Goal: Task Accomplishment & Management: Use online tool/utility

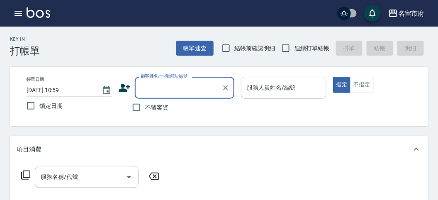
click at [261, 77] on div "服務人員姓名/編號" at bounding box center [283, 88] width 85 height 22
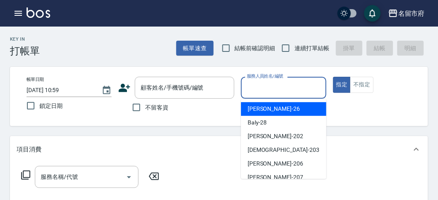
drag, startPoint x: 272, startPoint y: 107, endPoint x: 251, endPoint y: 124, distance: 27.4
click at [270, 108] on div "[PERSON_NAME] -26" at bounding box center [283, 109] width 85 height 14
type input "[PERSON_NAME]-26"
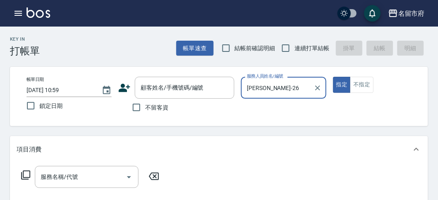
click at [29, 173] on icon at bounding box center [25, 175] width 9 height 9
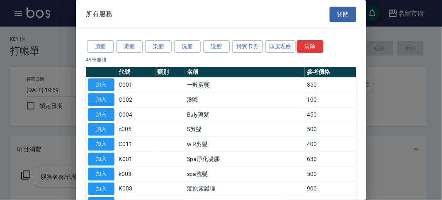
click at [187, 51] on button "洗髮" at bounding box center [187, 46] width 27 height 13
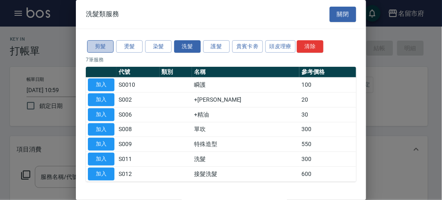
click at [102, 52] on button "剪髮" at bounding box center [100, 46] width 27 height 13
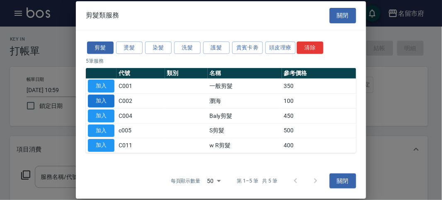
click at [102, 100] on button "加入" at bounding box center [101, 101] width 27 height 13
type input "瀏海(C002)"
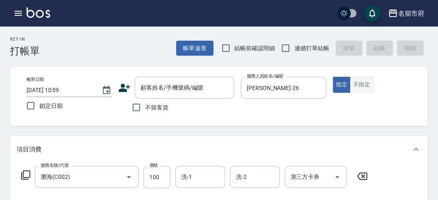
click at [356, 86] on button "不指定" at bounding box center [361, 85] width 23 height 16
click at [215, 95] on div "顧客姓名/手機號碼/編號" at bounding box center [185, 88] width 100 height 22
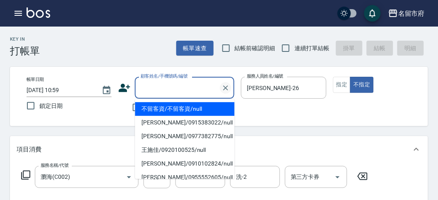
click at [227, 90] on icon "Clear" at bounding box center [226, 88] width 8 height 8
click at [225, 91] on icon "Clear" at bounding box center [226, 88] width 8 height 8
click at [225, 88] on icon "Clear" at bounding box center [225, 87] width 5 height 5
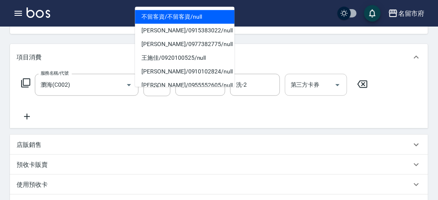
scroll to position [46, 0]
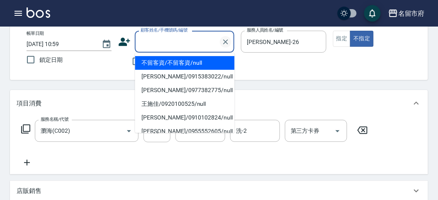
click at [227, 40] on icon "Clear" at bounding box center [226, 42] width 8 height 8
click at [227, 46] on button "Clear" at bounding box center [226, 42] width 12 height 12
click at [218, 61] on li "不留客資/不留客資/null" at bounding box center [185, 63] width 100 height 14
type input "不留客資/不留客資/null"
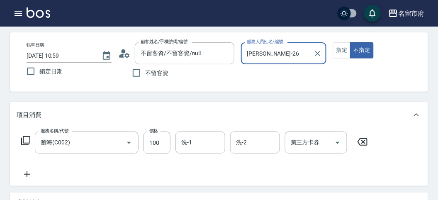
scroll to position [0, 0]
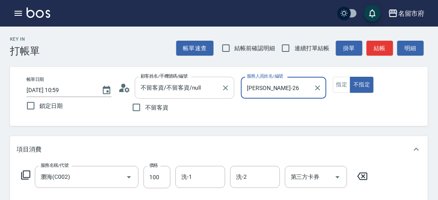
click at [206, 83] on input "不留客資/不留客資/null" at bounding box center [179, 87] width 80 height 15
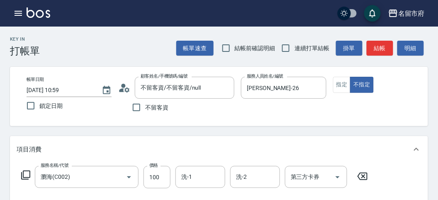
drag, startPoint x: 306, startPoint y: 110, endPoint x: 296, endPoint y: 106, distance: 10.6
click at [304, 109] on div "帳單日期 [DATE] 10:59 鎖定日期 顧客姓名/手機號碼/編號 不留客資/不留客資/null 顧客姓名/手機號碼/編號 不留客資 服務人員姓名/編號 …" at bounding box center [219, 96] width 398 height 39
click at [133, 110] on input "不留客資" at bounding box center [136, 107] width 17 height 17
checkbox input "true"
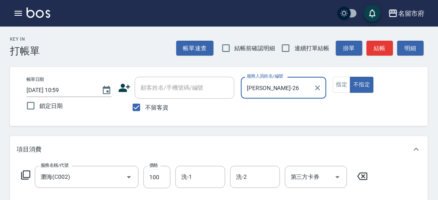
scroll to position [243, 0]
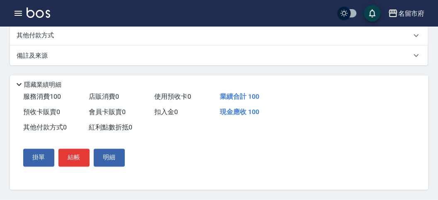
click at [69, 163] on button "結帳" at bounding box center [73, 157] width 31 height 17
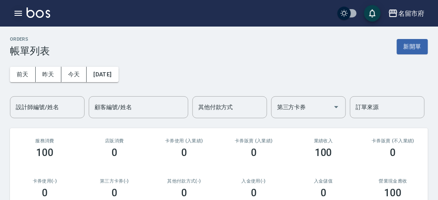
click at [18, 12] on icon "button" at bounding box center [18, 13] width 10 height 10
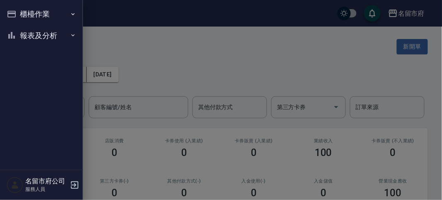
click at [27, 10] on button "櫃檯作業" at bounding box center [41, 14] width 76 height 22
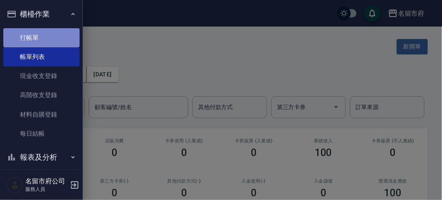
click at [43, 34] on link "打帳單" at bounding box center [41, 37] width 76 height 19
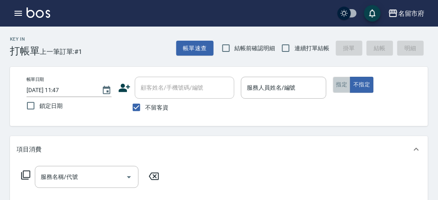
drag, startPoint x: 342, startPoint y: 85, endPoint x: 338, endPoint y: 86, distance: 4.2
click at [343, 85] on button "指定" at bounding box center [342, 85] width 18 height 16
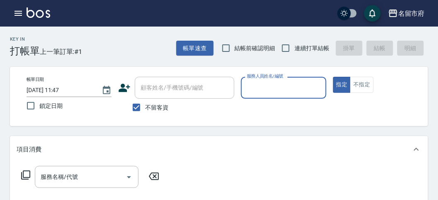
click at [275, 97] on div "服務人員姓名/編號" at bounding box center [283, 88] width 85 height 22
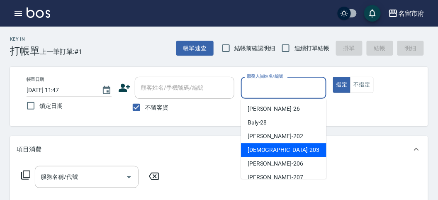
click at [262, 149] on span "聖德 -203" at bounding box center [284, 150] width 72 height 9
type input "聖德-203"
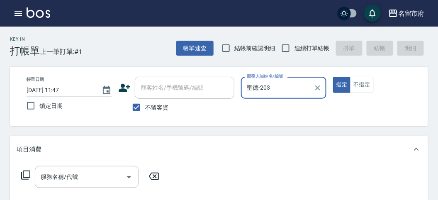
click at [26, 175] on icon at bounding box center [26, 175] width 10 height 10
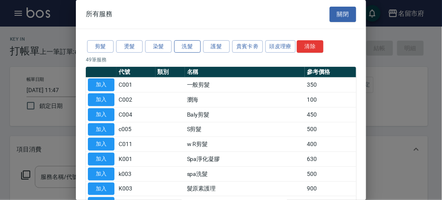
click at [181, 49] on button "洗髮" at bounding box center [187, 46] width 27 height 13
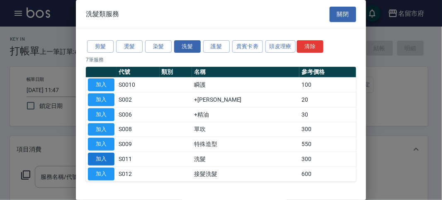
click at [107, 163] on button "加入" at bounding box center [101, 159] width 27 height 13
type input "洗髮(S011)"
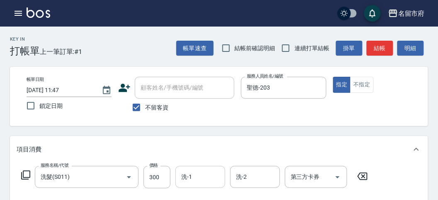
drag, startPoint x: 150, startPoint y: 175, endPoint x: 175, endPoint y: 167, distance: 26.2
click at [150, 175] on input "300" at bounding box center [157, 177] width 27 height 22
type input "350"
click at [417, 46] on button "明細" at bounding box center [410, 48] width 27 height 15
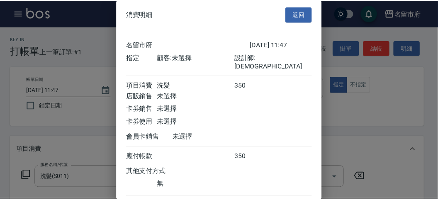
scroll to position [46, 0]
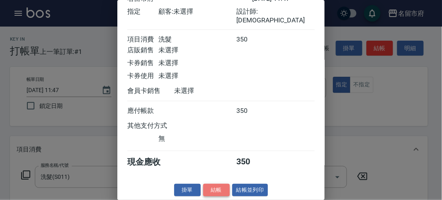
click at [217, 188] on button "結帳" at bounding box center [216, 190] width 27 height 13
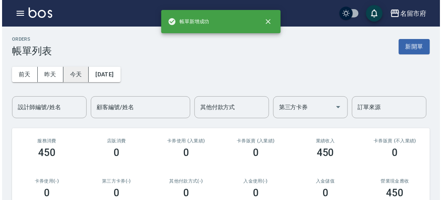
scroll to position [154, 0]
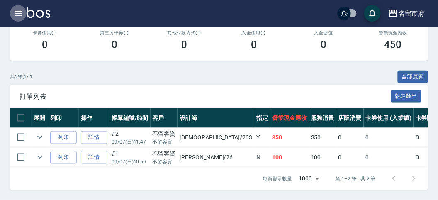
click at [18, 15] on icon "button" at bounding box center [18, 13] width 10 height 10
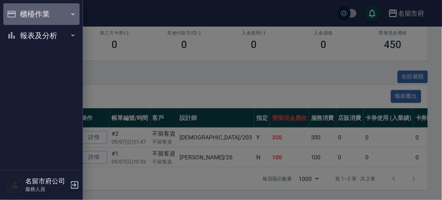
click at [18, 15] on button "櫃檯作業" at bounding box center [41, 14] width 76 height 22
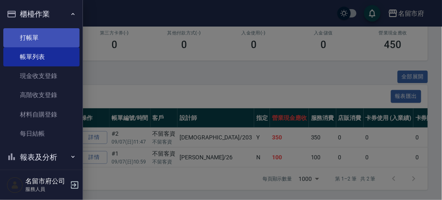
click at [20, 37] on link "打帳單" at bounding box center [41, 37] width 76 height 19
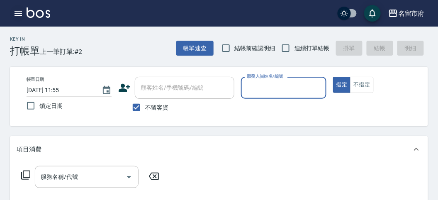
click at [13, 8] on button "button" at bounding box center [18, 13] width 17 height 17
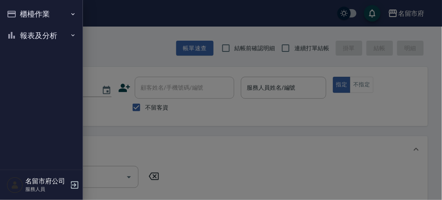
click at [16, 27] on button "報表及分析" at bounding box center [41, 36] width 76 height 22
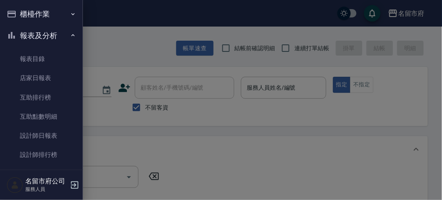
click at [21, 19] on button "櫃檯作業" at bounding box center [41, 14] width 76 height 22
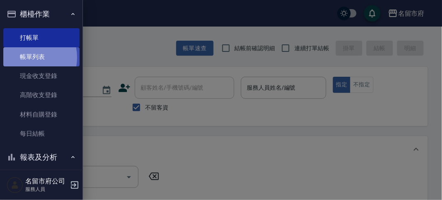
click at [23, 58] on link "帳單列表" at bounding box center [41, 56] width 76 height 19
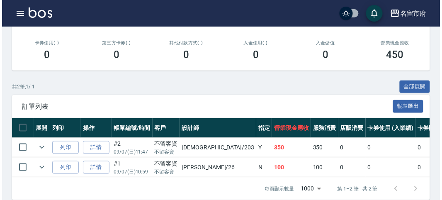
scroll to position [154, 0]
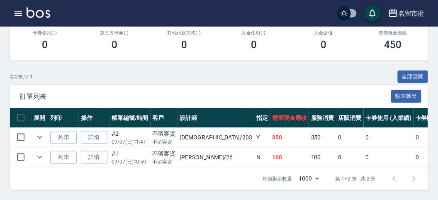
click at [22, 8] on button "button" at bounding box center [18, 13] width 17 height 17
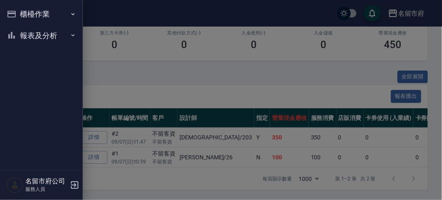
click at [19, 12] on button "櫃檯作業" at bounding box center [41, 14] width 76 height 22
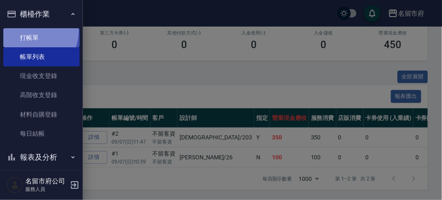
click at [27, 30] on link "打帳單" at bounding box center [41, 37] width 76 height 19
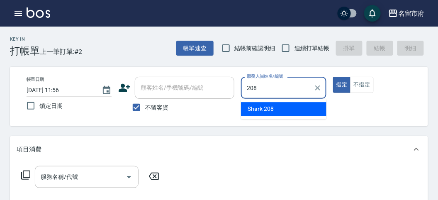
click at [276, 112] on div "Shark -208" at bounding box center [283, 109] width 85 height 14
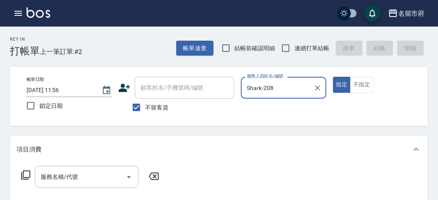
type input "Shark-208"
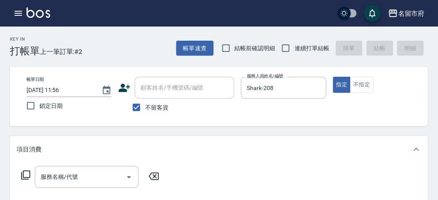
click at [21, 175] on icon at bounding box center [25, 175] width 9 height 9
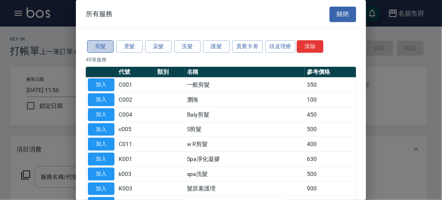
click at [105, 43] on button "剪髮" at bounding box center [100, 46] width 27 height 13
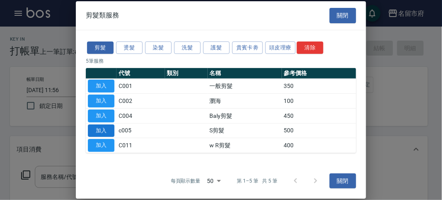
click at [102, 126] on button "加入" at bounding box center [101, 130] width 27 height 13
type input "S剪髮(c005)"
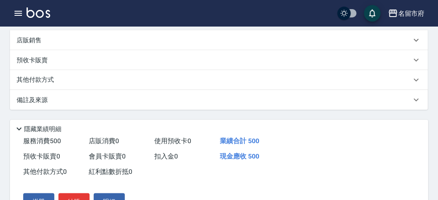
scroll to position [243, 0]
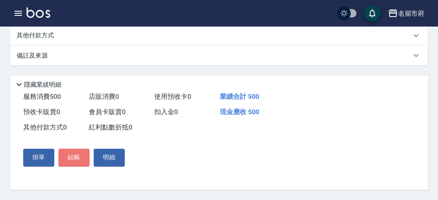
click at [75, 161] on button "結帳" at bounding box center [73, 157] width 31 height 17
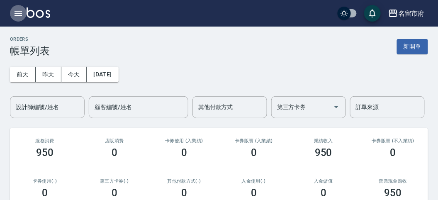
click at [21, 13] on icon "button" at bounding box center [18, 13] width 7 height 5
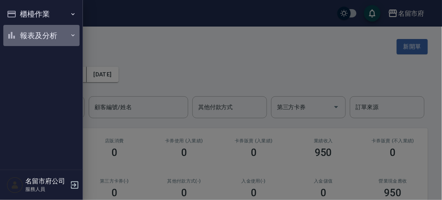
click at [43, 37] on button "報表及分析" at bounding box center [41, 36] width 76 height 22
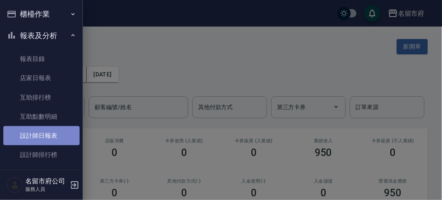
click at [60, 132] on link "設計師日報表" at bounding box center [41, 135] width 76 height 19
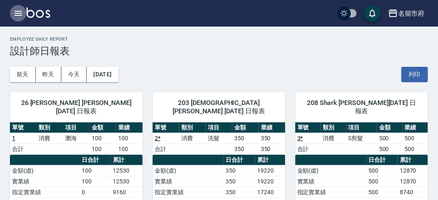
click at [21, 15] on icon "button" at bounding box center [18, 13] width 7 height 5
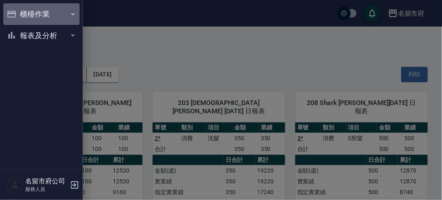
click at [23, 15] on button "櫃檯作業" at bounding box center [41, 14] width 76 height 22
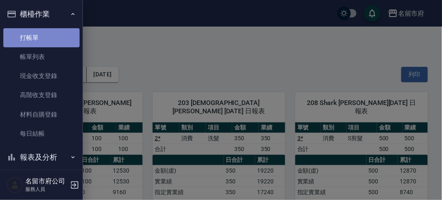
click at [42, 31] on link "打帳單" at bounding box center [41, 37] width 76 height 19
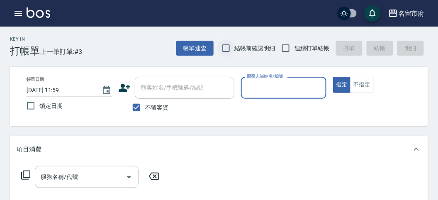
click at [228, 50] on input "結帳前確認明細" at bounding box center [225, 47] width 17 height 17
checkbox input "true"
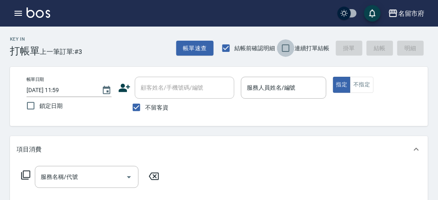
click at [281, 47] on input "連續打單結帳" at bounding box center [285, 47] width 17 height 17
checkbox input "true"
click at [307, 88] on input "服務人員姓名/編號" at bounding box center [284, 87] width 78 height 15
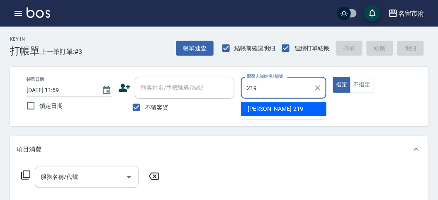
type input "[PERSON_NAME]-219"
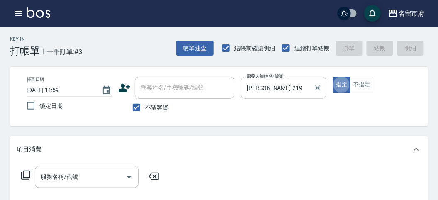
type button "true"
click at [20, 175] on div "服務名稱/代號 服務名稱/代號" at bounding box center [91, 177] width 148 height 22
click at [22, 175] on icon at bounding box center [26, 175] width 10 height 10
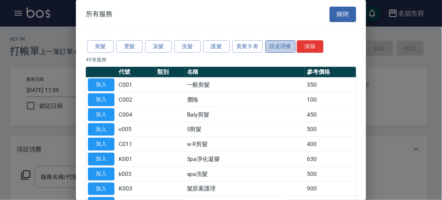
click at [279, 46] on button "頭皮理療" at bounding box center [281, 46] width 31 height 13
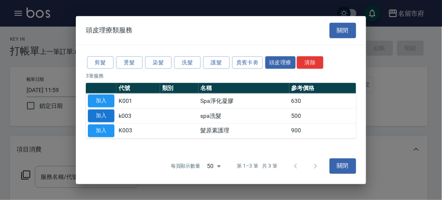
click at [103, 113] on button "加入" at bounding box center [101, 116] width 27 height 13
type input "spa洗髮(k003)"
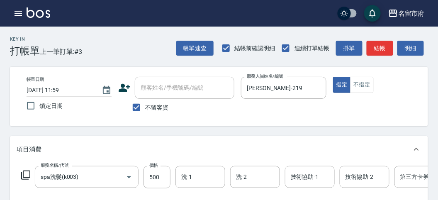
click at [24, 171] on icon at bounding box center [25, 175] width 9 height 9
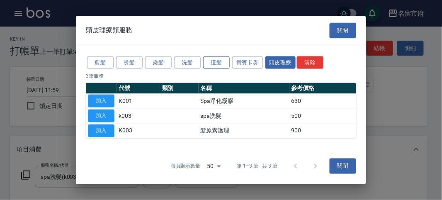
click at [218, 64] on button "護髮" at bounding box center [216, 62] width 27 height 13
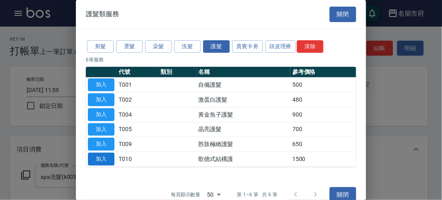
click at [96, 160] on button "加入" at bounding box center [101, 159] width 27 height 13
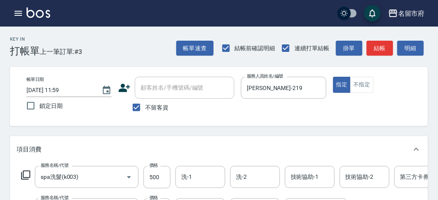
scroll to position [92, 0]
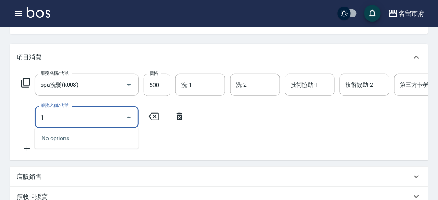
type input "1"
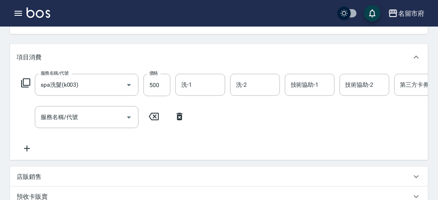
click at [158, 115] on icon at bounding box center [154, 116] width 10 height 7
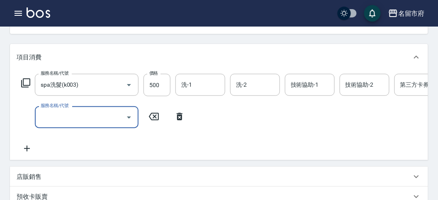
click at [30, 78] on div "服務名稱/代號 spa洗髮(k003) 服務名稱/代號 價格 500 價格 洗-1 洗-1 洗-2 洗-2 技術協助-1 技術協助-1 技術協助-2 技術協助…" at bounding box center [250, 85] width 466 height 22
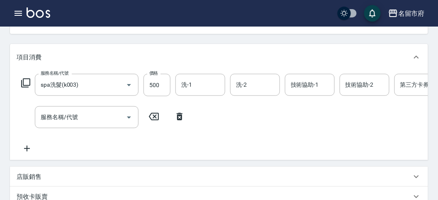
click at [26, 78] on icon at bounding box center [25, 82] width 9 height 9
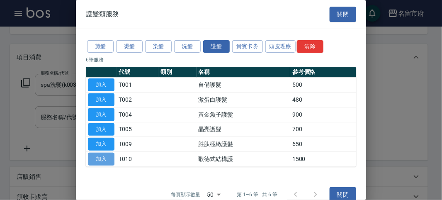
click at [107, 158] on button "加入" at bounding box center [101, 159] width 27 height 13
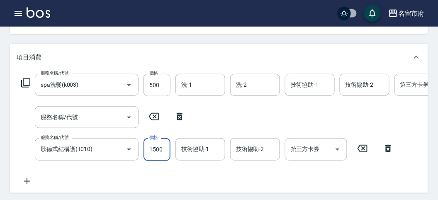
click at [169, 150] on input "1500" at bounding box center [157, 149] width 27 height 22
type input "1800"
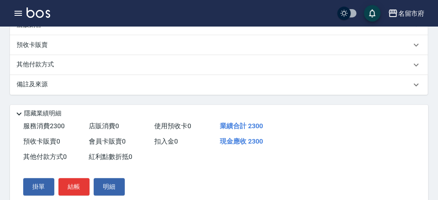
scroll to position [315, 0]
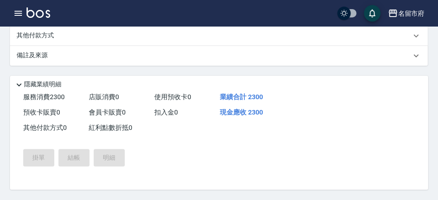
type input "[DATE] 12:19"
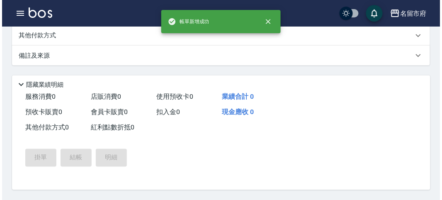
scroll to position [0, 0]
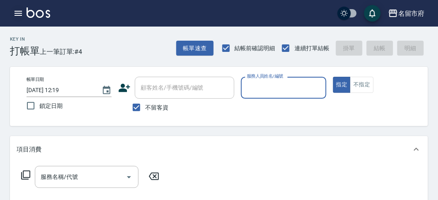
click at [17, 13] on icon "button" at bounding box center [18, 13] width 7 height 5
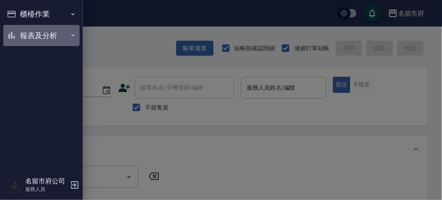
click at [28, 32] on button "報表及分析" at bounding box center [41, 36] width 76 height 22
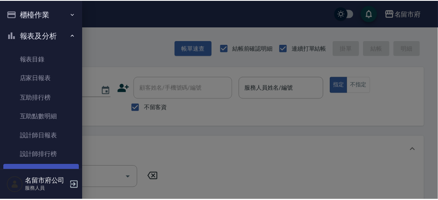
scroll to position [27, 0]
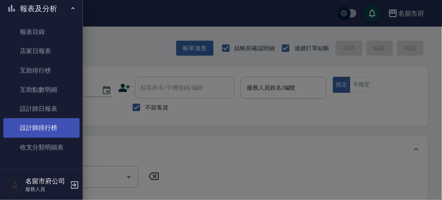
click at [47, 127] on link "設計師排行榜" at bounding box center [41, 127] width 76 height 19
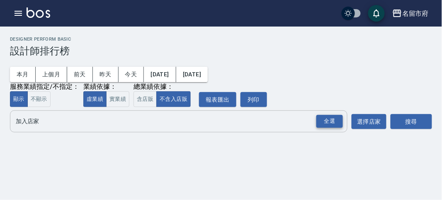
click at [342, 118] on div "全選" at bounding box center [330, 121] width 27 height 13
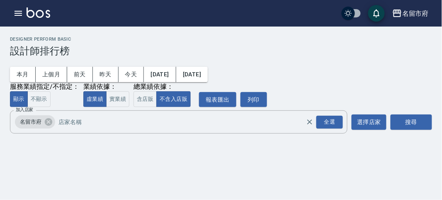
click at [414, 132] on div "搜尋" at bounding box center [411, 121] width 41 height 23
click at [414, 127] on button "搜尋" at bounding box center [411, 122] width 41 height 15
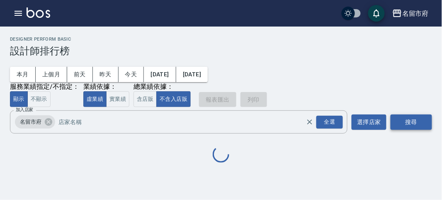
click at [414, 127] on button "搜尋" at bounding box center [411, 122] width 41 height 15
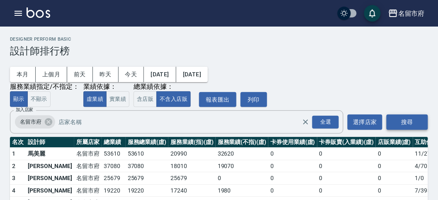
scroll to position [73, 0]
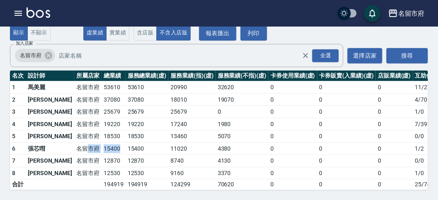
drag, startPoint x: 92, startPoint y: 139, endPoint x: 61, endPoint y: 139, distance: 31.1
click at [61, 142] on tr "6 張芯嘒 [GEOGRAPHIC_DATA] 15400 15400 11020 4380 0 0 0 1 / 2" at bounding box center [240, 148] width 460 height 12
click at [168, 130] on td "13460" at bounding box center [191, 136] width 47 height 12
click at [40, 13] on img at bounding box center [39, 12] width 24 height 10
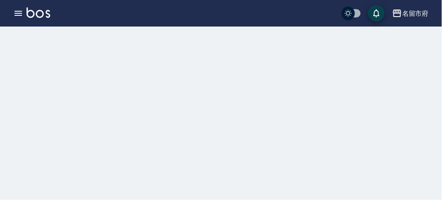
click at [40, 13] on img at bounding box center [39, 12] width 24 height 10
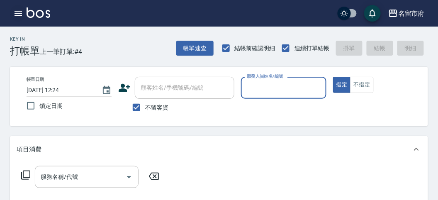
click at [17, 13] on icon "button" at bounding box center [18, 13] width 7 height 5
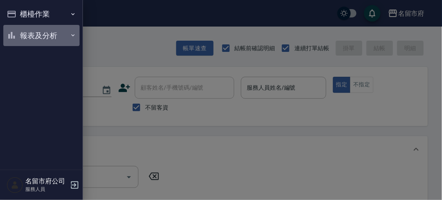
click at [24, 27] on button "報表及分析" at bounding box center [41, 36] width 76 height 22
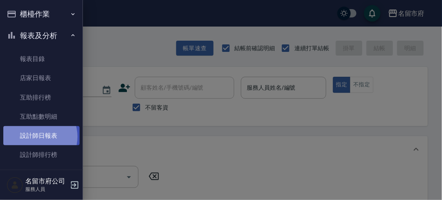
click at [37, 136] on link "設計師日報表" at bounding box center [41, 135] width 76 height 19
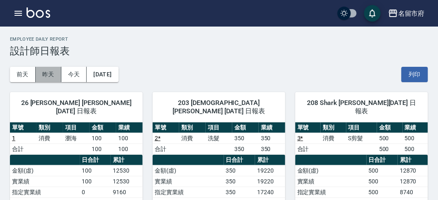
click at [54, 76] on button "昨天" at bounding box center [49, 74] width 26 height 15
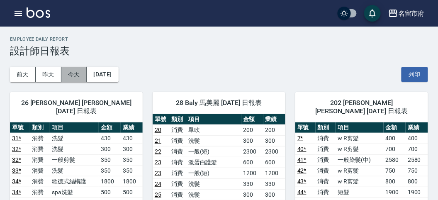
click at [75, 72] on button "今天" at bounding box center [74, 74] width 26 height 15
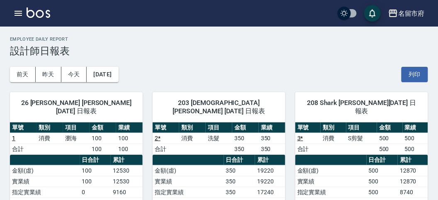
scroll to position [322, 0]
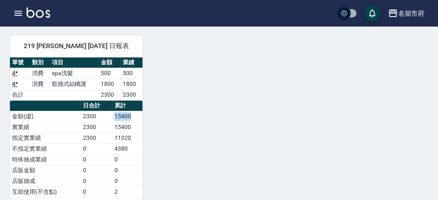
drag, startPoint x: 112, startPoint y: 111, endPoint x: 142, endPoint y: 115, distance: 31.0
click at [142, 115] on tr "金額(虛) 2300 15400" at bounding box center [76, 116] width 133 height 11
click at [143, 115] on div "26 [PERSON_NAME] [PERSON_NAME][DATE] 日報表 單號 類別 項目 金額 業績 1 消費 瀏海 100 100 合計 100 …" at bounding box center [214, 27] width 428 height 534
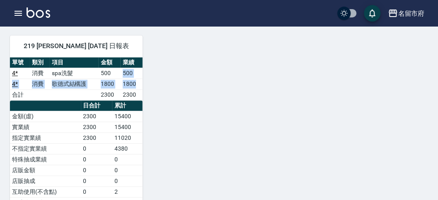
drag, startPoint x: 117, startPoint y: 67, endPoint x: 138, endPoint y: 77, distance: 23.4
click at [138, 77] on tbody "4 * 消費 spa洗髮 500 500 4 * 消費 歌德式結構護 1800 1800 合計 2300 2300" at bounding box center [76, 84] width 133 height 32
click at [138, 79] on td "1800" at bounding box center [132, 84] width 22 height 11
drag, startPoint x: 123, startPoint y: 78, endPoint x: 136, endPoint y: 78, distance: 13.3
click at [136, 79] on td "1800" at bounding box center [132, 84] width 22 height 11
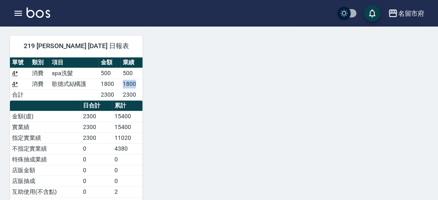
click at [136, 79] on td "1800" at bounding box center [132, 84] width 22 height 11
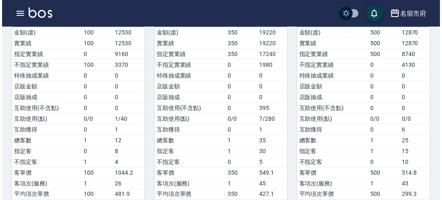
scroll to position [46, 0]
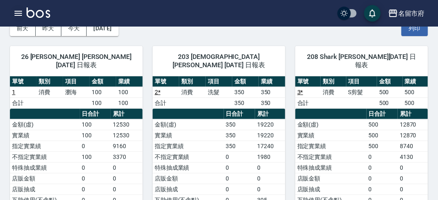
click at [13, 13] on button "button" at bounding box center [18, 13] width 17 height 17
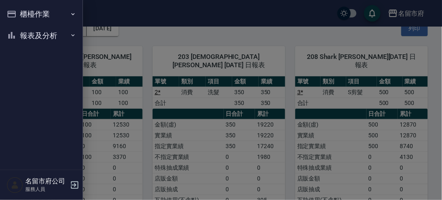
click at [12, 14] on icon "button" at bounding box center [11, 14] width 8 height 7
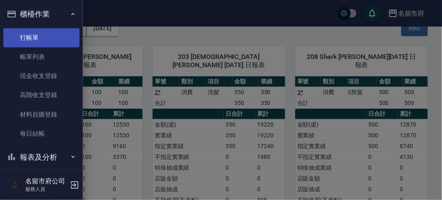
click at [23, 32] on link "打帳單" at bounding box center [41, 37] width 76 height 19
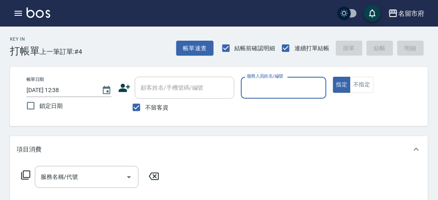
click at [90, 41] on div "Key In 打帳單 上一筆訂單:#4 帳單速查 結帳前確認明細 連續打單結帳 掛單 結帳 明細" at bounding box center [214, 42] width 428 height 30
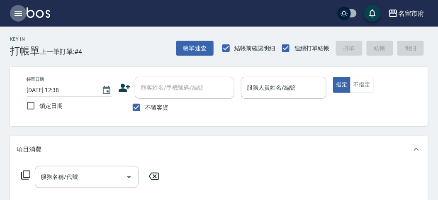
click at [20, 16] on icon "button" at bounding box center [18, 13] width 10 height 10
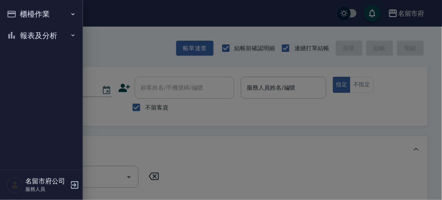
click at [32, 33] on button "報表及分析" at bounding box center [41, 36] width 76 height 22
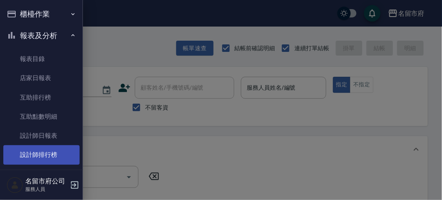
click at [41, 154] on link "設計師排行榜" at bounding box center [41, 154] width 76 height 19
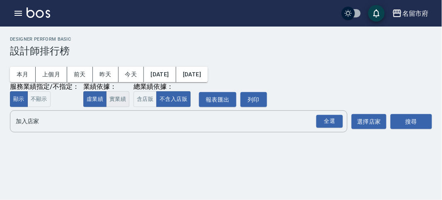
click at [106, 97] on button "實業績" at bounding box center [117, 99] width 23 height 16
drag, startPoint x: 145, startPoint y: 97, endPoint x: 220, endPoint y: 112, distance: 76.5
click at [146, 97] on button "含店販" at bounding box center [145, 99] width 23 height 16
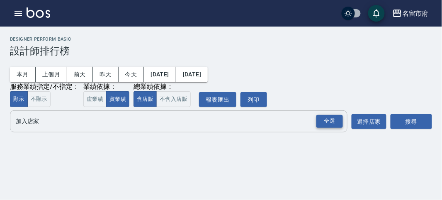
click at [327, 123] on div "全選" at bounding box center [330, 121] width 27 height 13
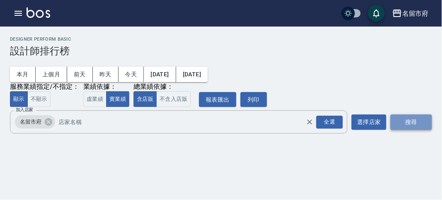
click at [411, 122] on button "搜尋" at bounding box center [411, 122] width 41 height 15
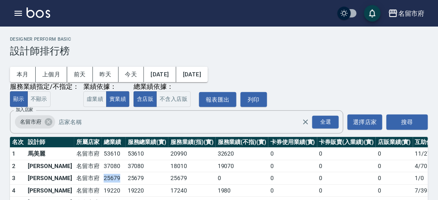
drag, startPoint x: 71, startPoint y: 176, endPoint x: 95, endPoint y: 179, distance: 24.3
click at [95, 179] on tr "3 [PERSON_NAME] [GEOGRAPHIC_DATA] 25679 25679 25679 0 0 0 0 1 / 0" at bounding box center [240, 178] width 460 height 12
click at [102, 179] on td "25679" at bounding box center [114, 178] width 24 height 12
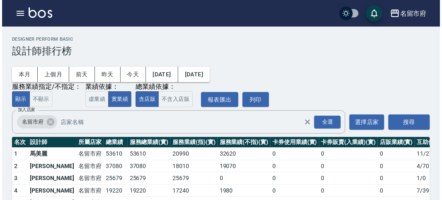
scroll to position [46, 0]
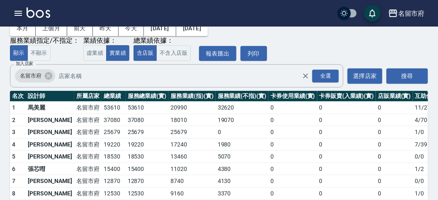
click at [20, 16] on icon "button" at bounding box center [18, 13] width 10 height 10
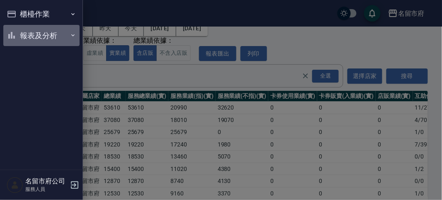
click at [26, 37] on button "報表及分析" at bounding box center [41, 36] width 76 height 22
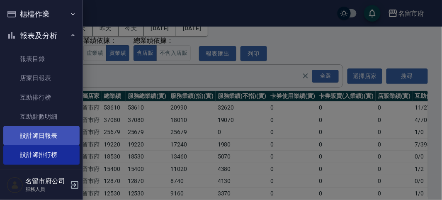
click at [41, 135] on link "設計師日報表" at bounding box center [41, 135] width 76 height 19
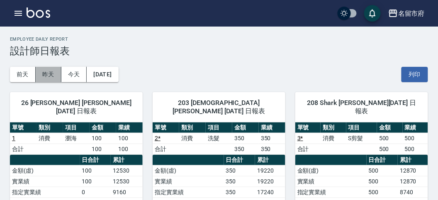
click at [56, 76] on button "昨天" at bounding box center [49, 74] width 26 height 15
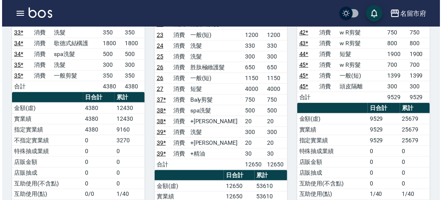
scroll to position [92, 0]
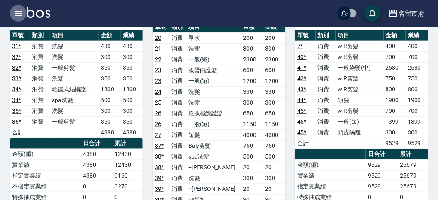
click at [24, 15] on button "button" at bounding box center [18, 13] width 17 height 17
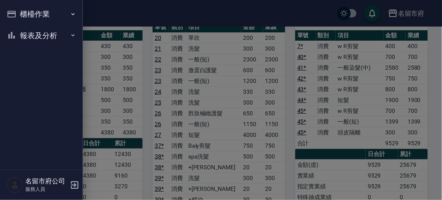
click at [24, 15] on button "櫃檯作業" at bounding box center [41, 14] width 76 height 22
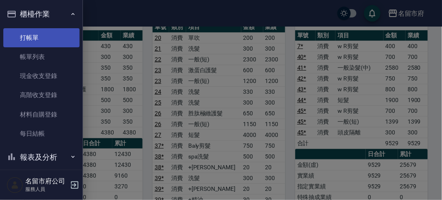
click at [34, 30] on link "打帳單" at bounding box center [41, 37] width 76 height 19
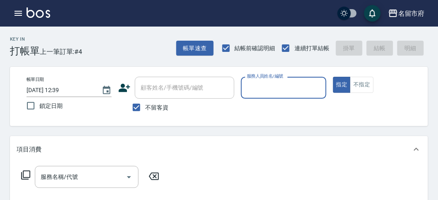
click at [134, 42] on div "Key In 打帳單 上一筆訂單:#4 帳單速查 結帳前確認明細 連續打單結帳 掛單 結帳 明細" at bounding box center [214, 42] width 428 height 30
